Goal: Task Accomplishment & Management: Manage account settings

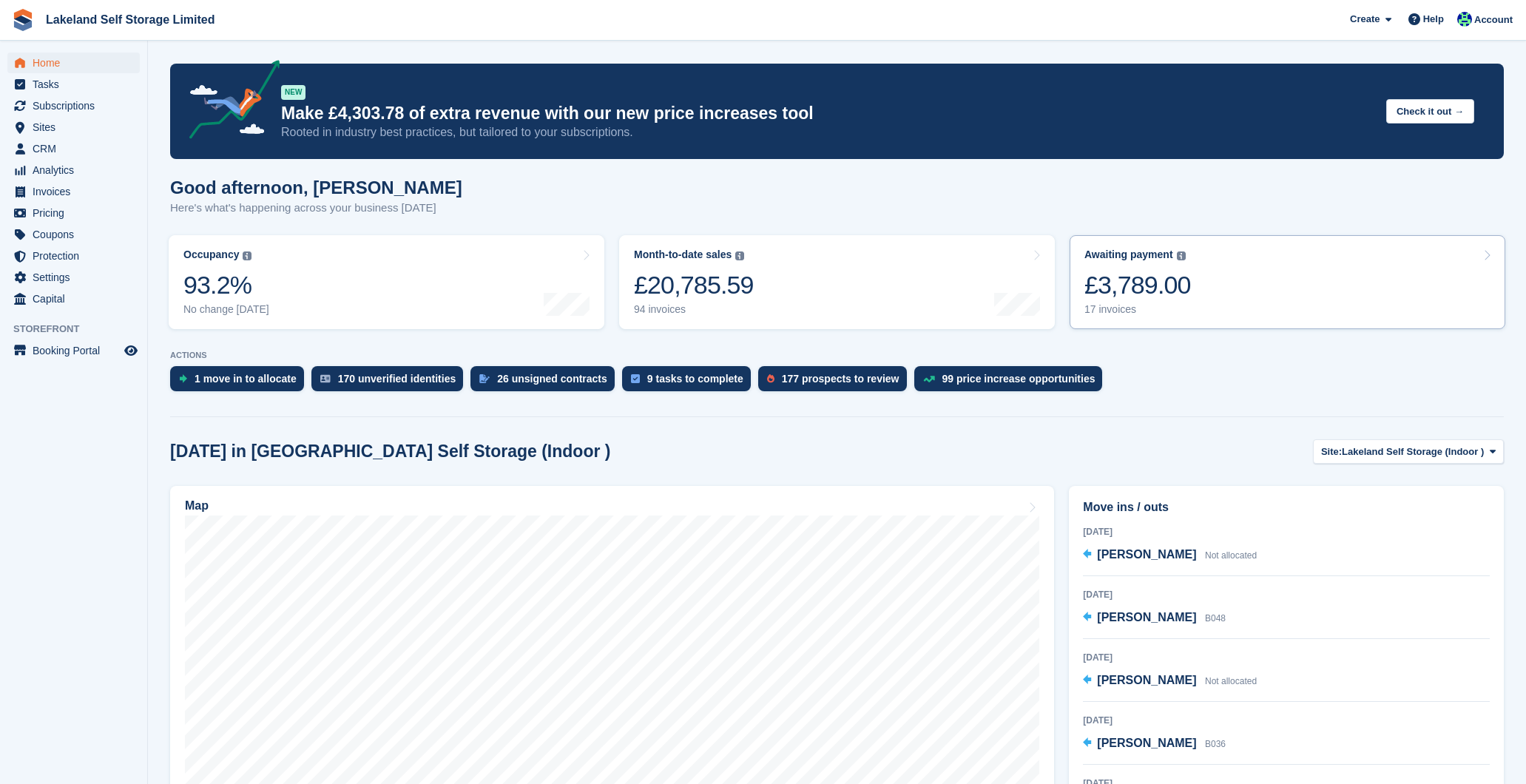
click at [1132, 303] on div "17 invoices" at bounding box center [1138, 309] width 107 height 12
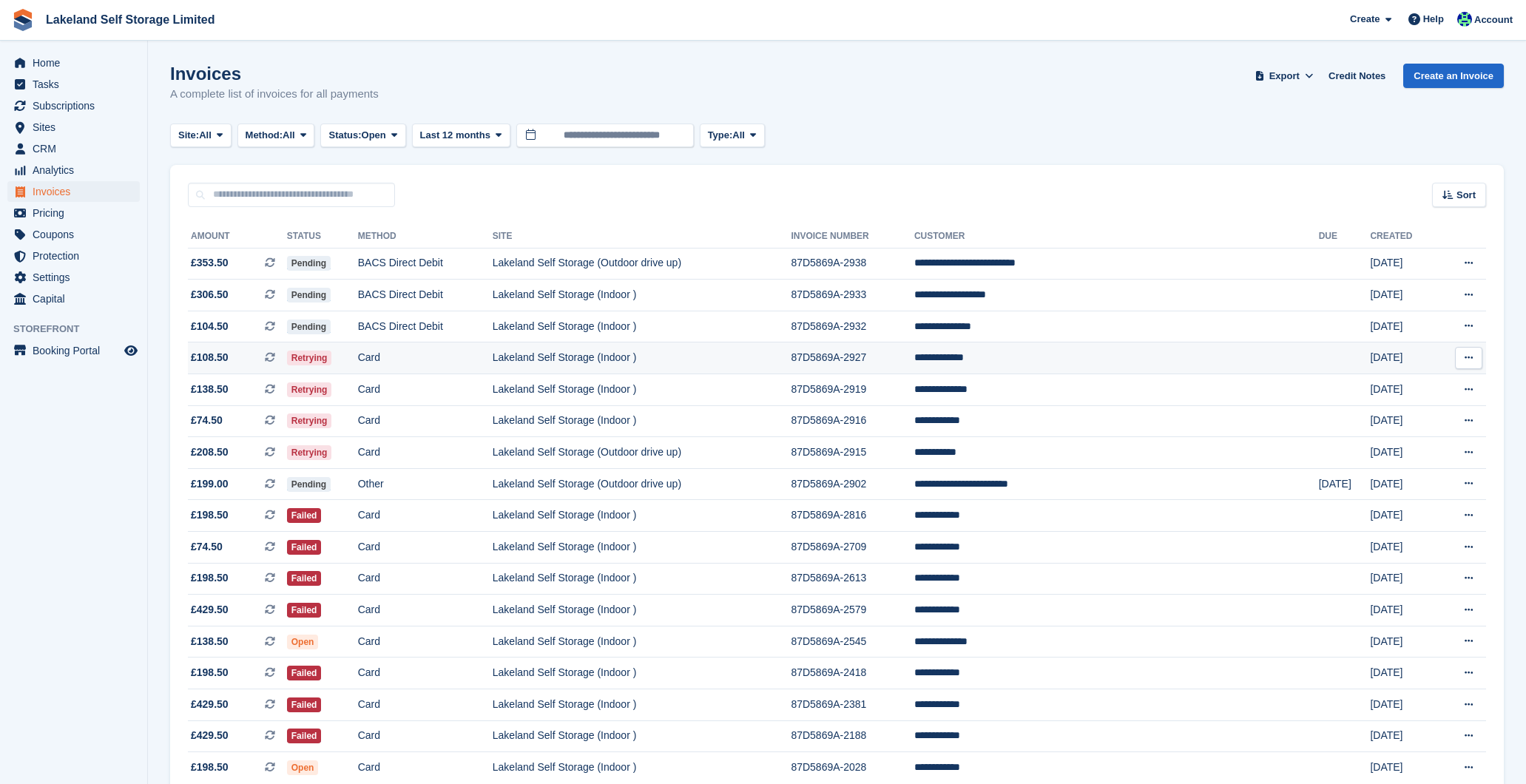
click at [1149, 359] on td "**********" at bounding box center [1117, 358] width 405 height 31
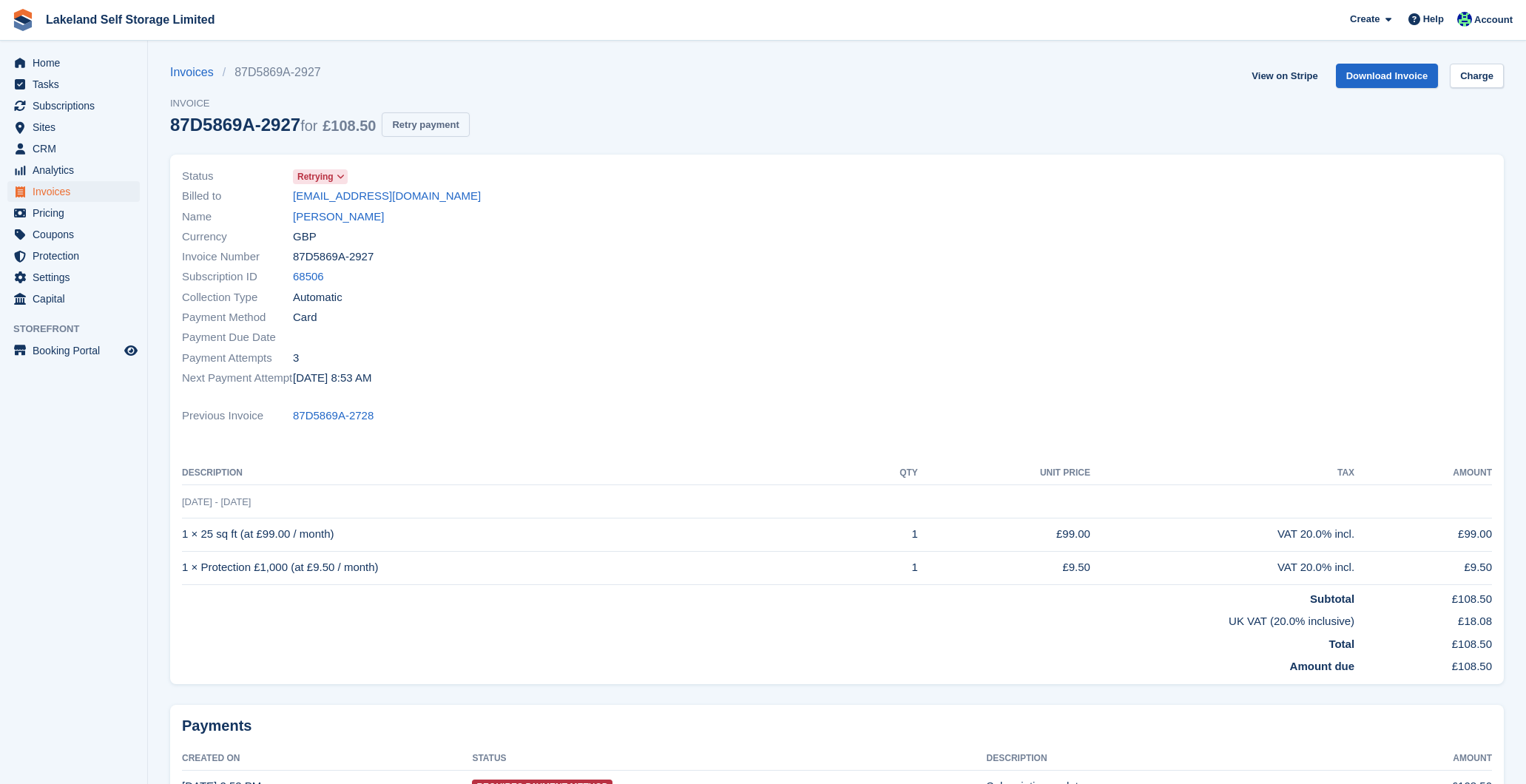
click at [436, 125] on button "Retry payment" at bounding box center [426, 125] width 87 height 24
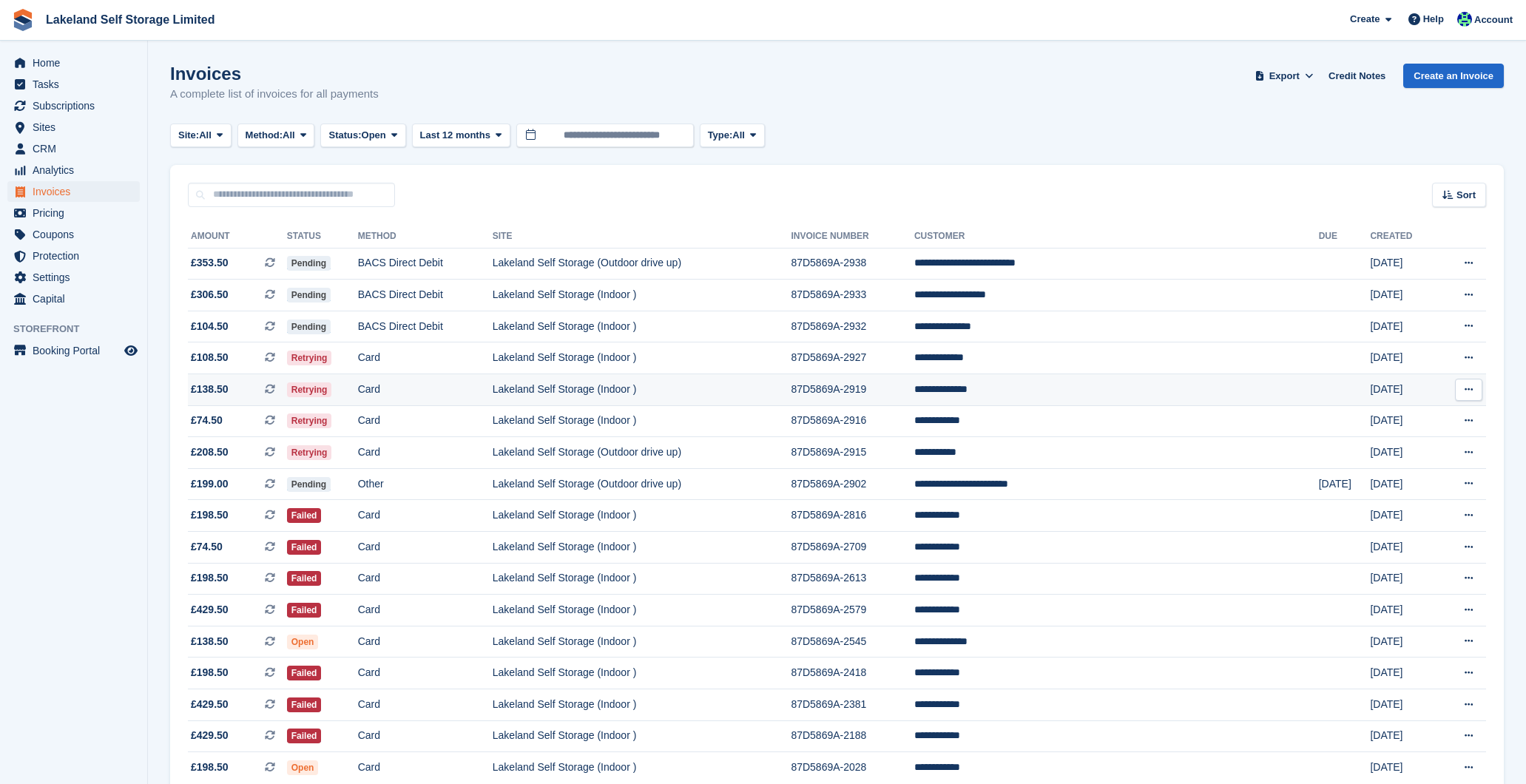
click at [1270, 393] on td "**********" at bounding box center [1117, 390] width 405 height 31
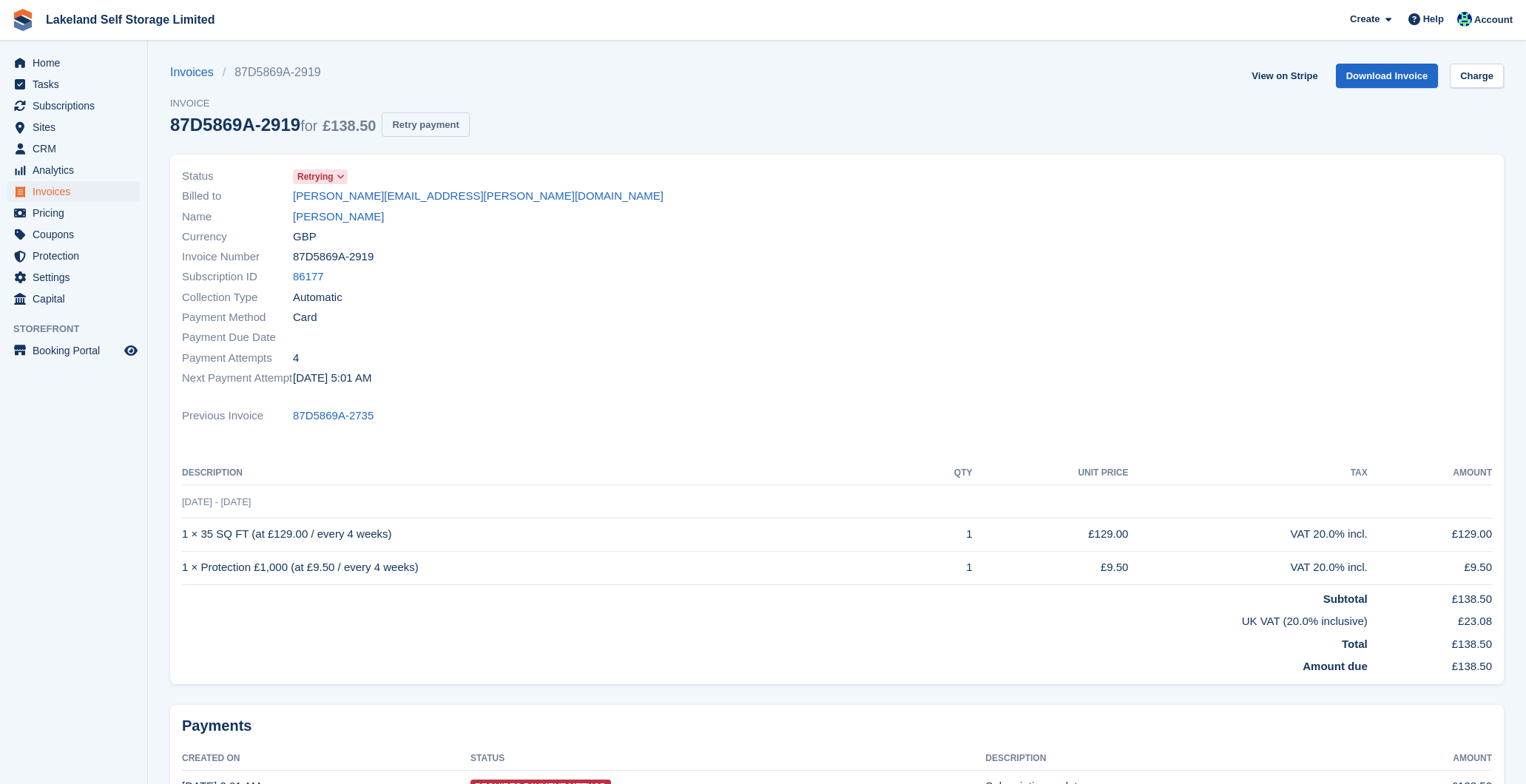
click at [444, 126] on button "Retry payment" at bounding box center [426, 125] width 87 height 24
click at [66, 65] on span "Home" at bounding box center [77, 63] width 89 height 21
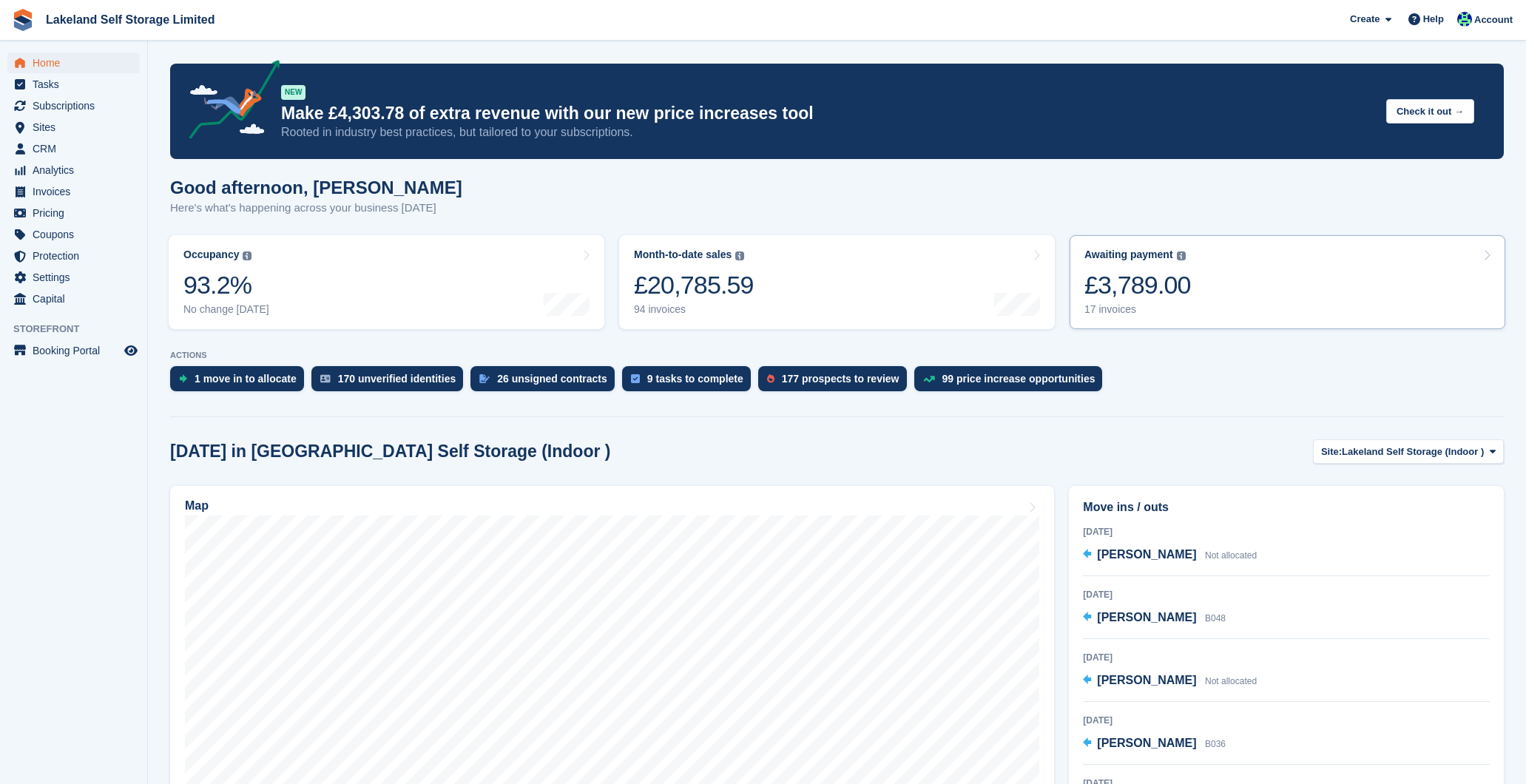
click at [1112, 306] on div "17 invoices" at bounding box center [1138, 309] width 107 height 12
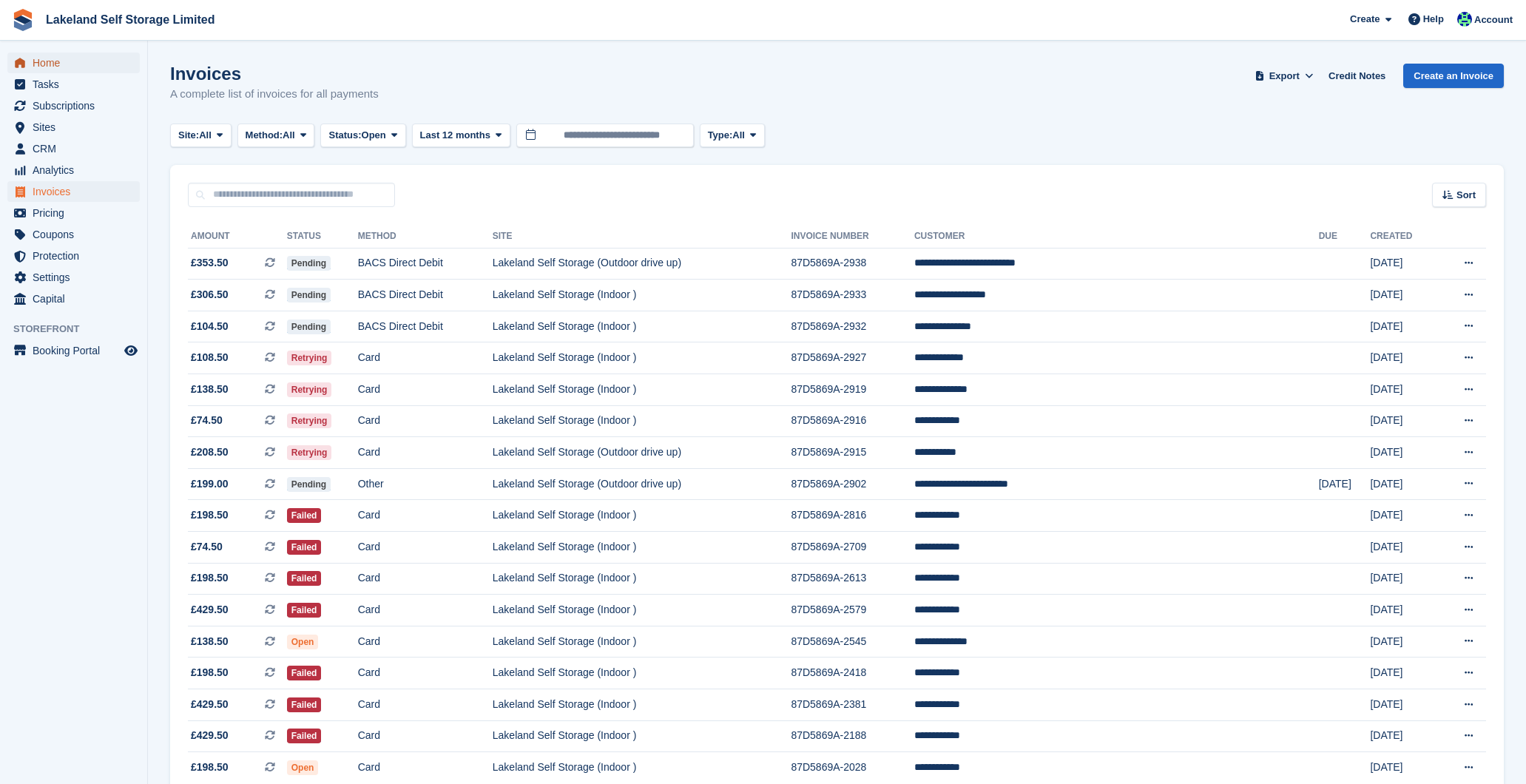
click at [52, 59] on span "Home" at bounding box center [77, 63] width 89 height 21
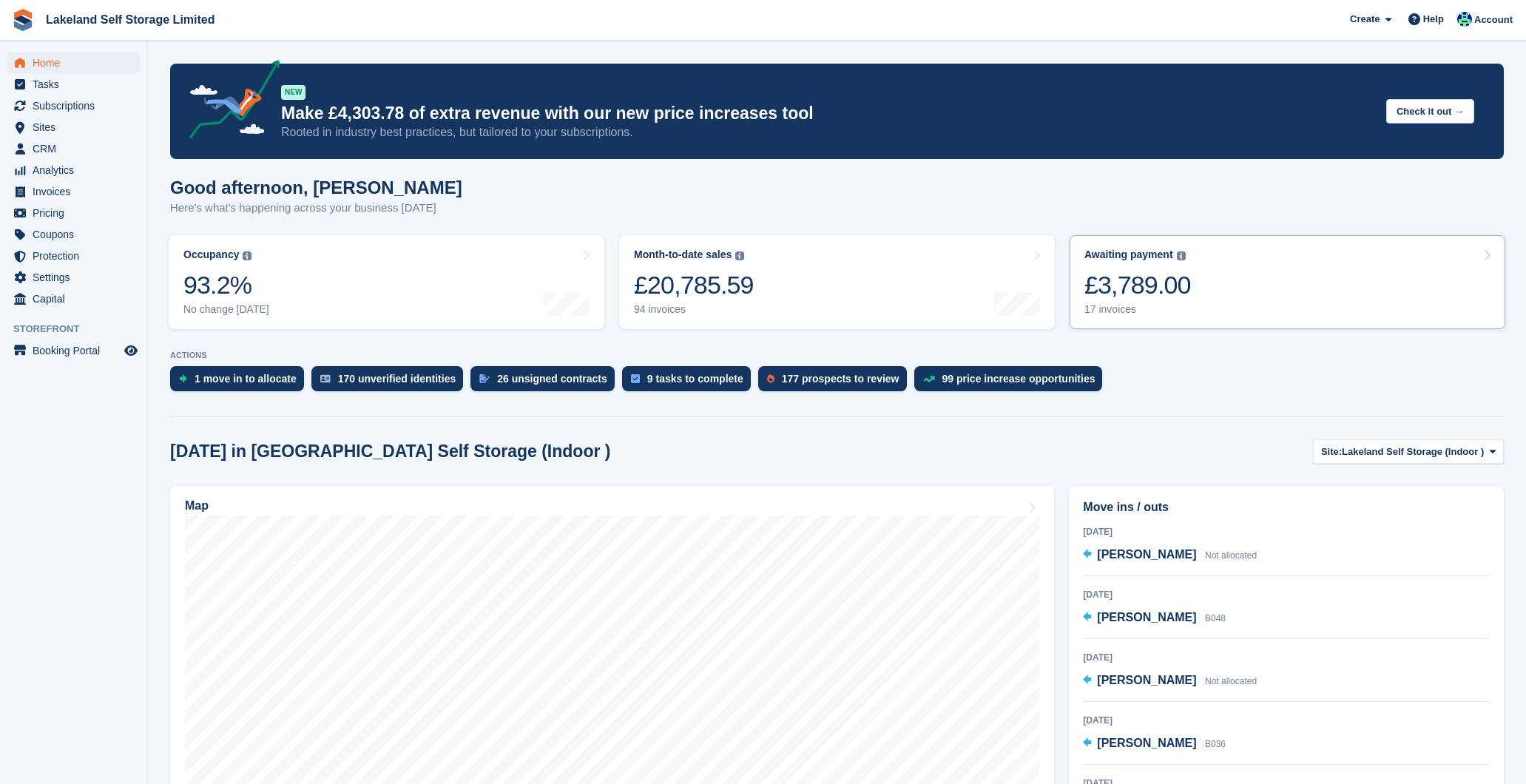
click at [1124, 308] on div "17 invoices" at bounding box center [1138, 309] width 107 height 12
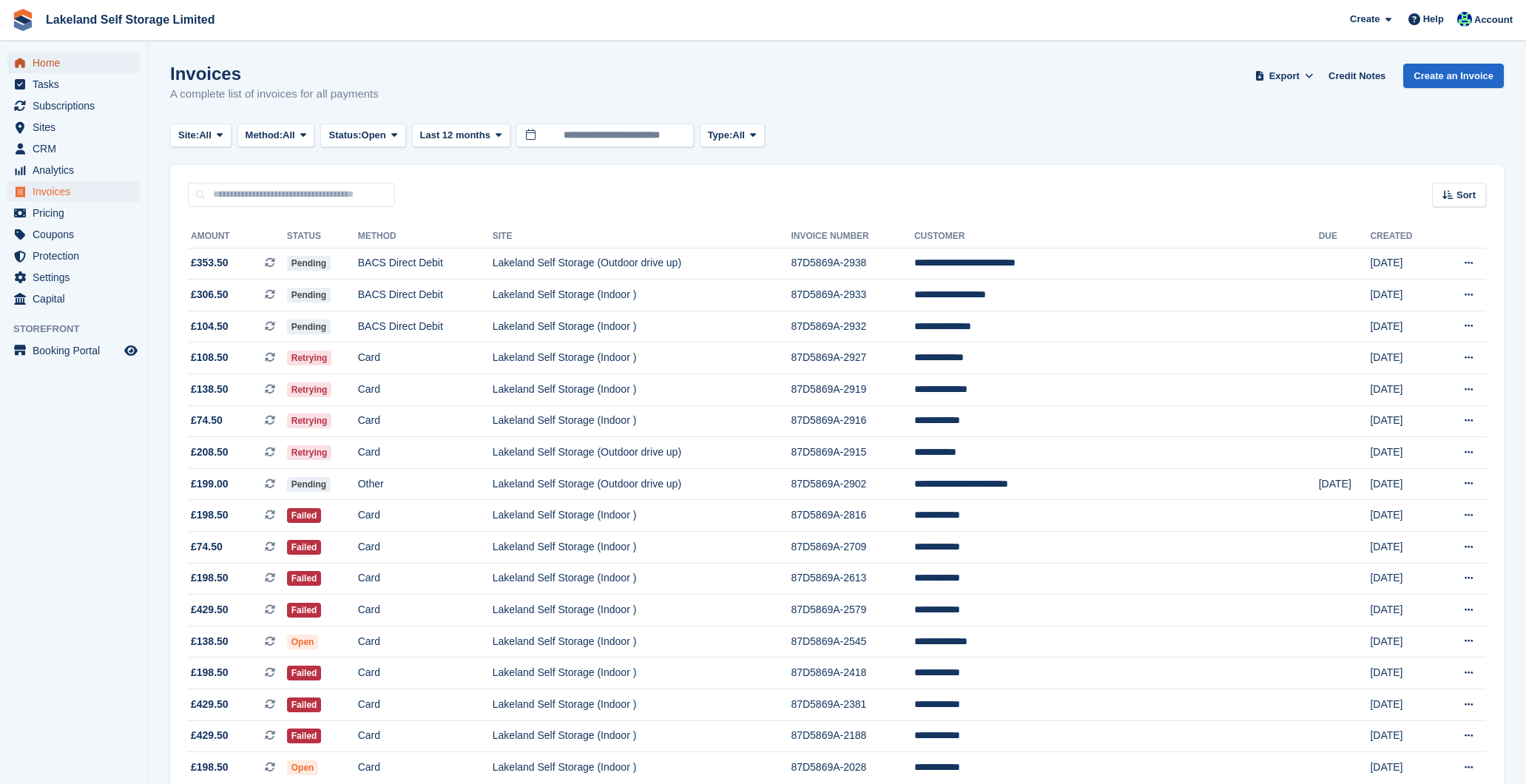
click at [59, 60] on span "Home" at bounding box center [77, 63] width 89 height 21
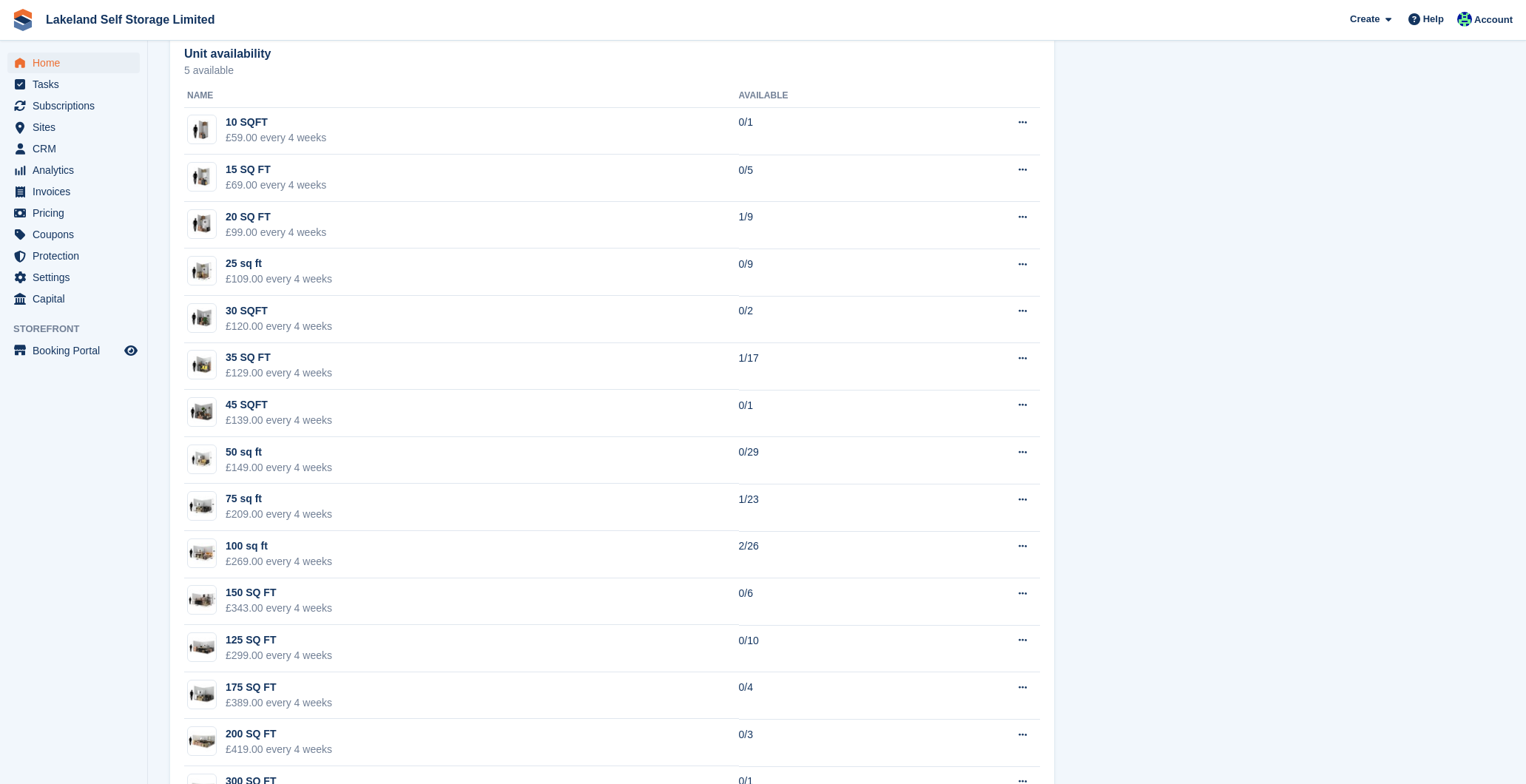
scroll to position [871, 0]
